Goal: Task Accomplishment & Management: Manage account settings

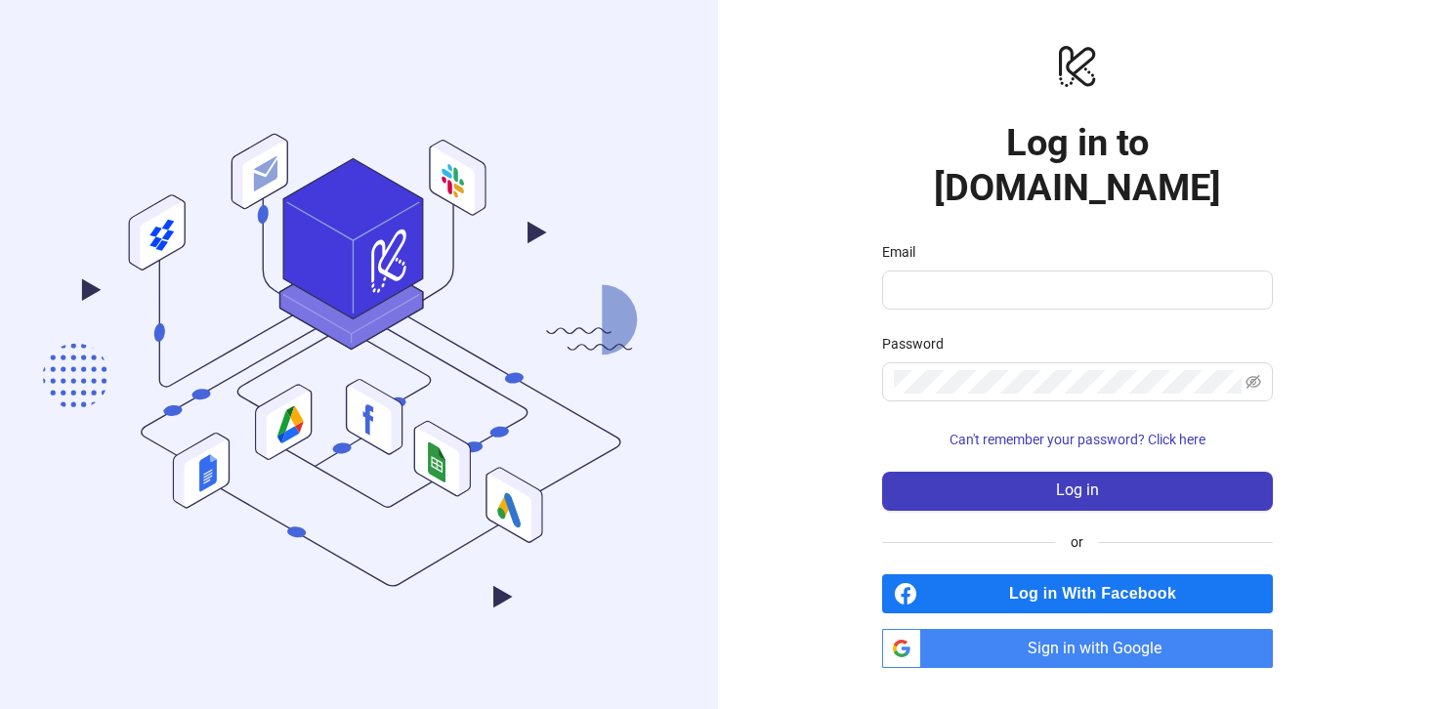
click at [1018, 629] on span "Sign in with Google" at bounding box center [1101, 648] width 344 height 39
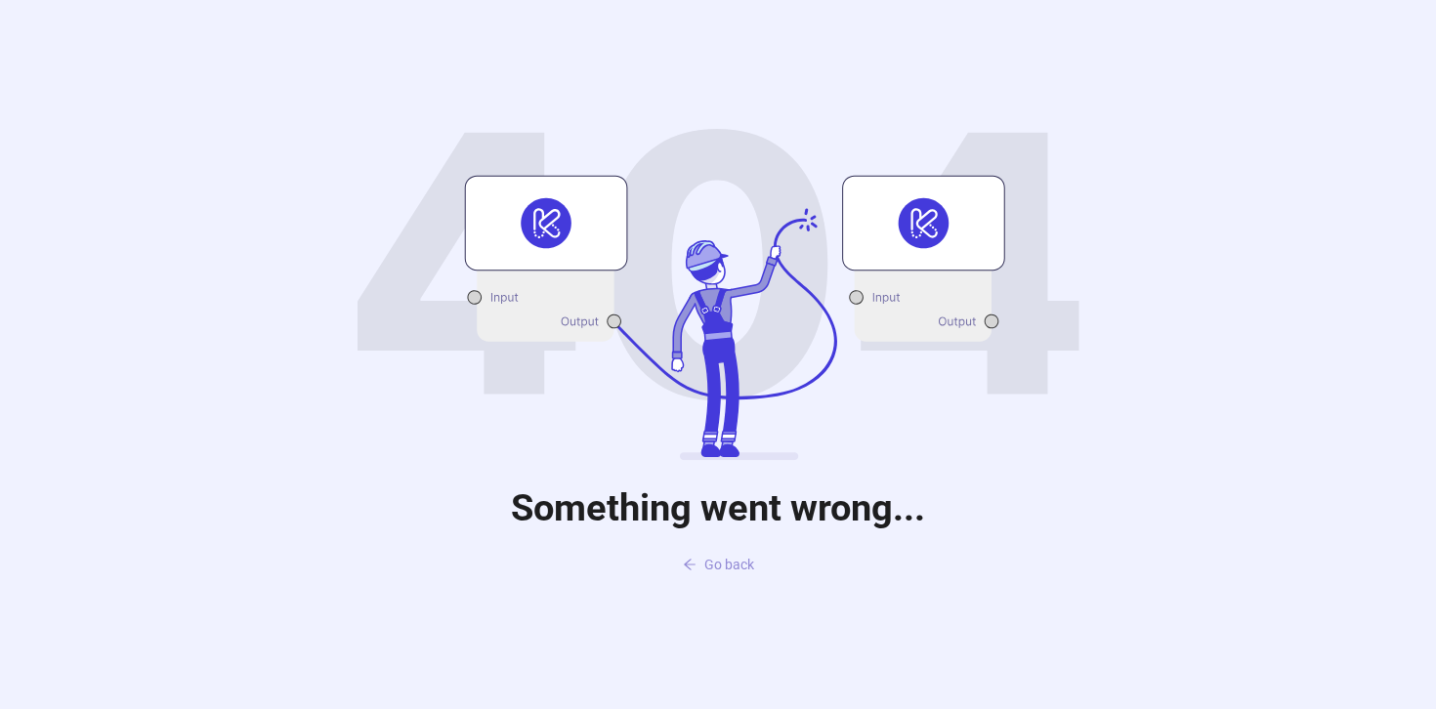
click at [709, 564] on span "Go back" at bounding box center [730, 565] width 50 height 16
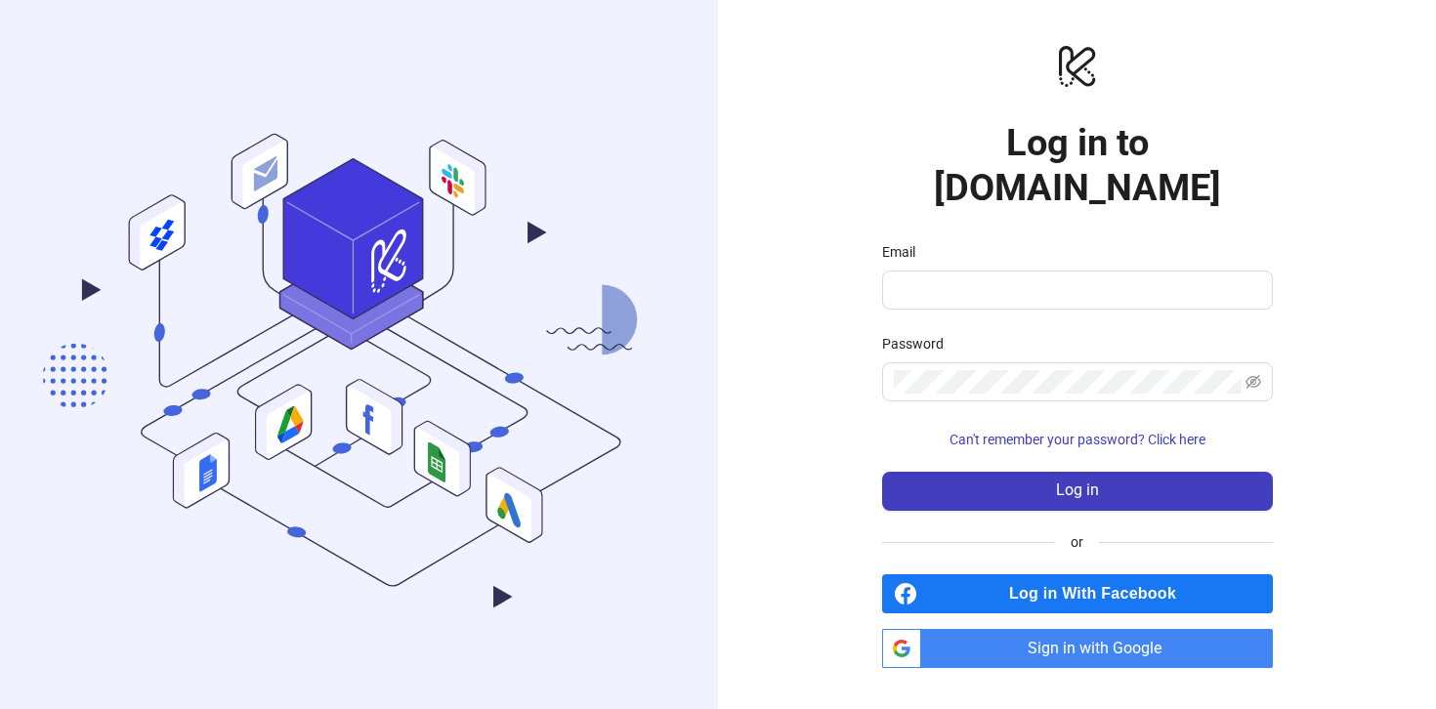
click at [1044, 629] on span "Sign in with Google" at bounding box center [1101, 648] width 344 height 39
